Goal: Navigation & Orientation: Go to known website

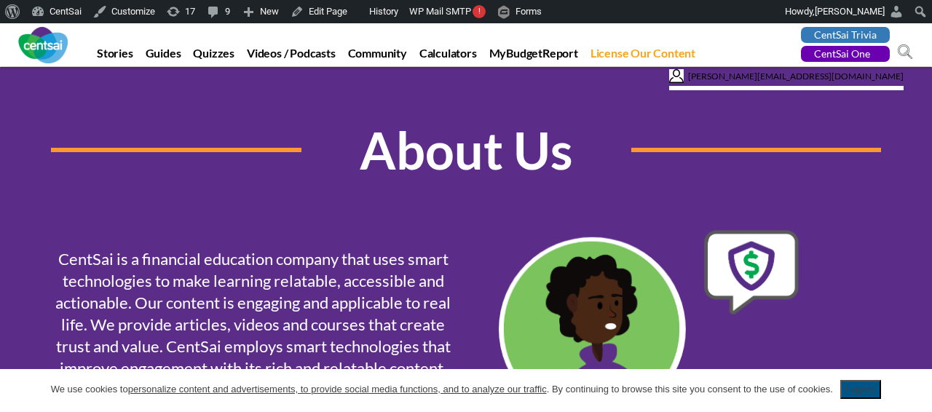
click at [818, 31] on link "CentSai Trivia" at bounding box center [845, 35] width 89 height 16
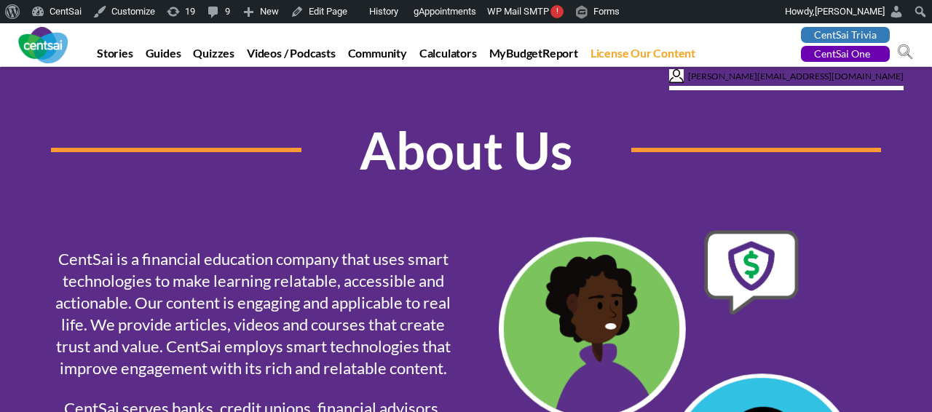
click at [815, 53] on link "CentSai One" at bounding box center [845, 54] width 89 height 16
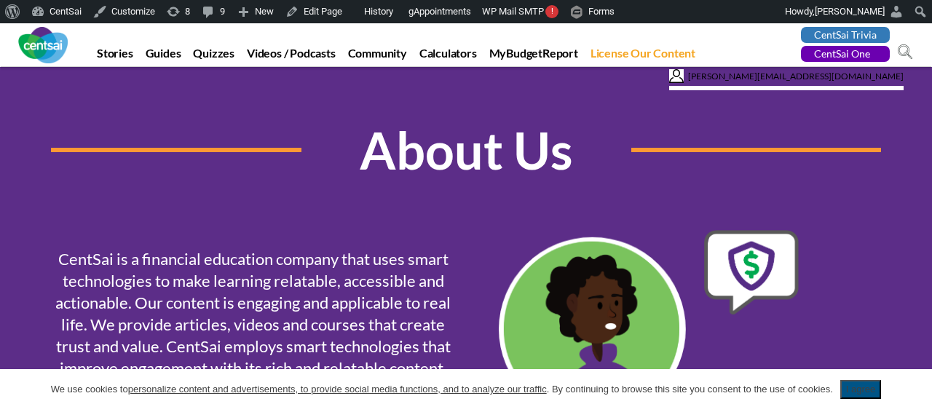
click at [51, 36] on img at bounding box center [43, 45] width 50 height 36
